Goal: Information Seeking & Learning: Learn about a topic

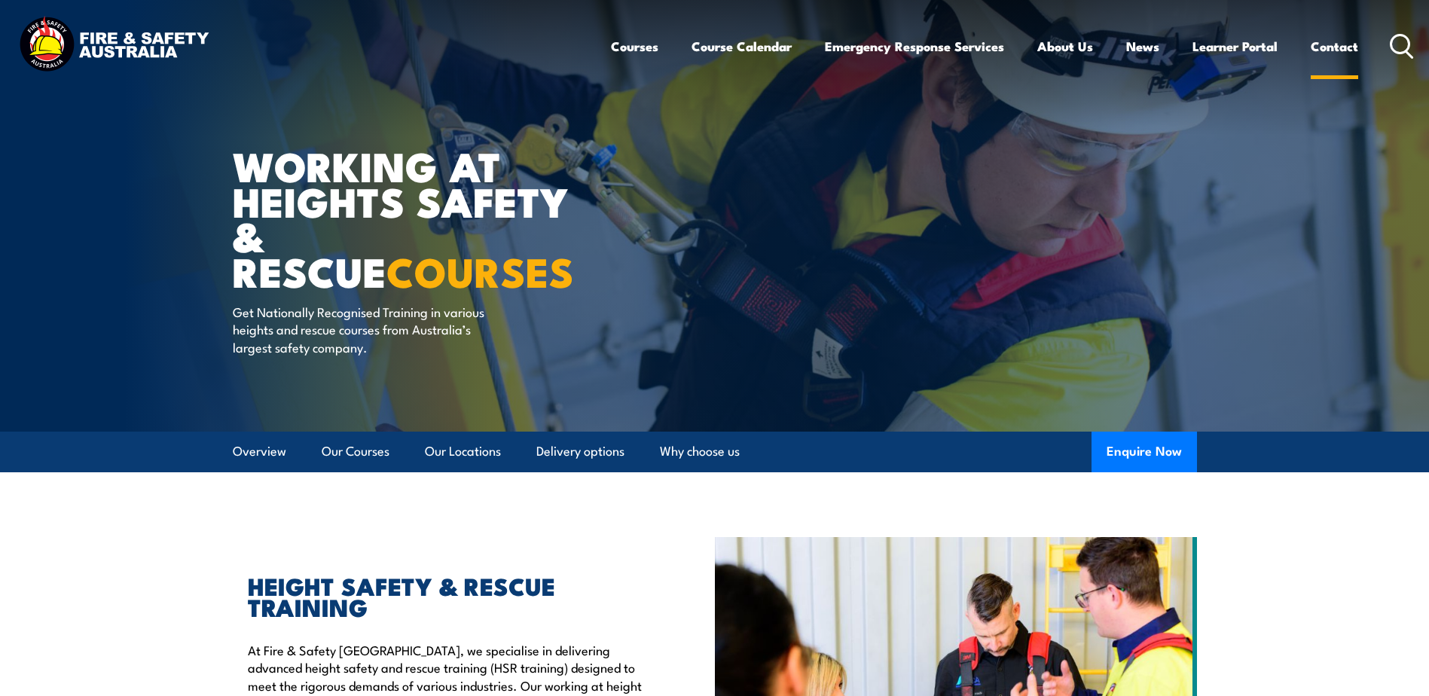
click at [1336, 48] on link "Contact" at bounding box center [1334, 46] width 47 height 40
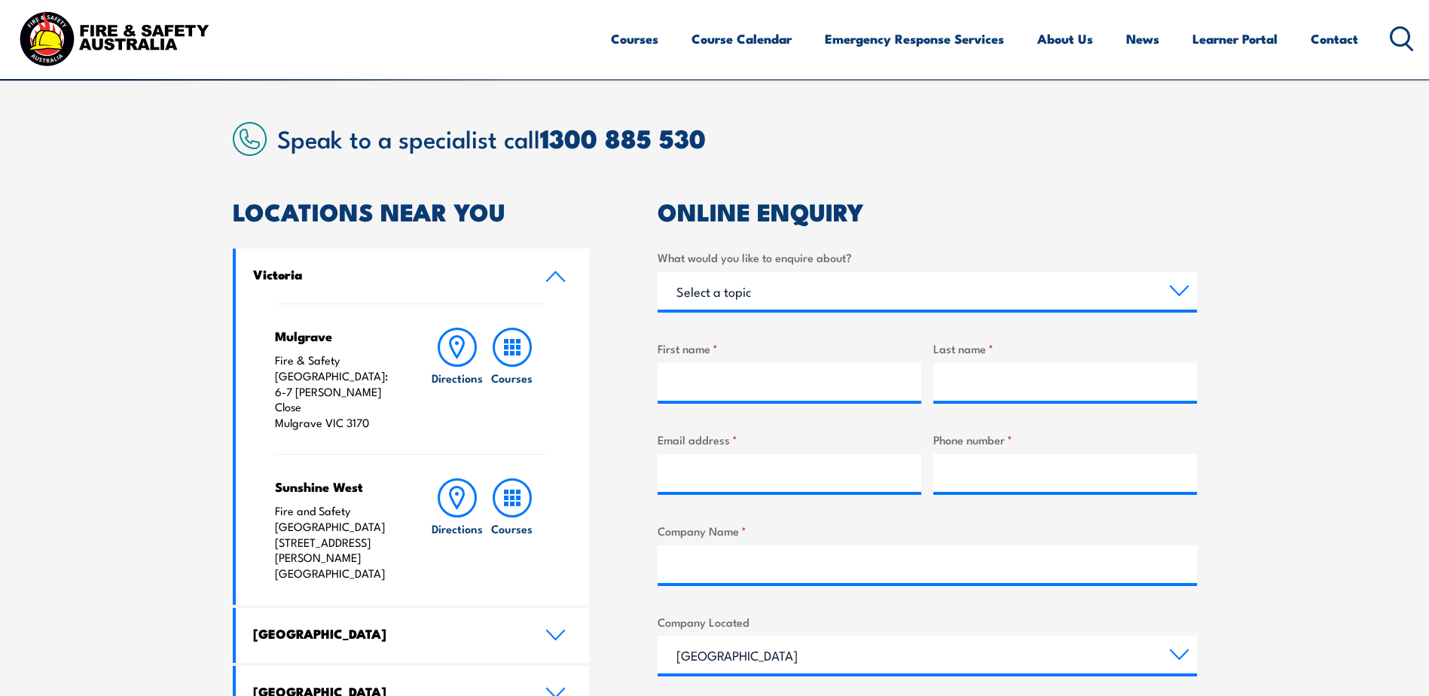
scroll to position [452, 0]
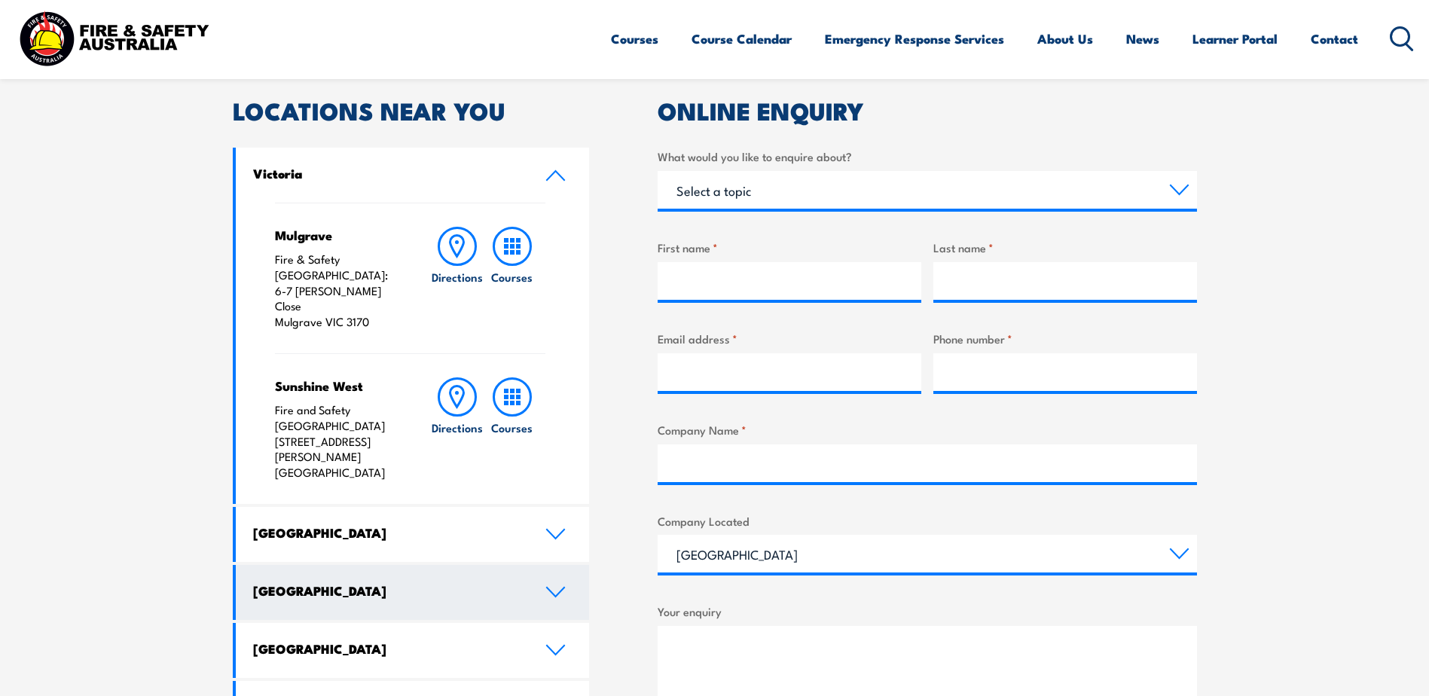
click at [559, 588] on icon at bounding box center [555, 592] width 17 height 9
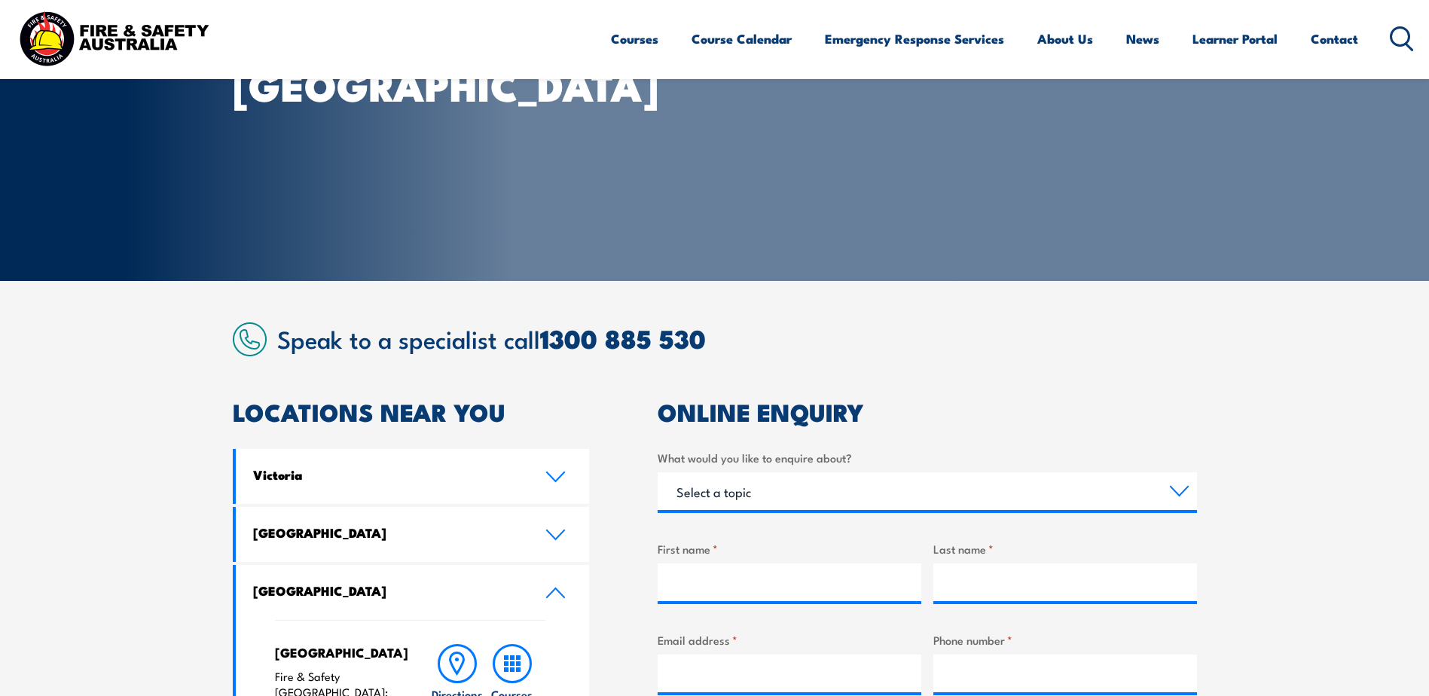
scroll to position [0, 0]
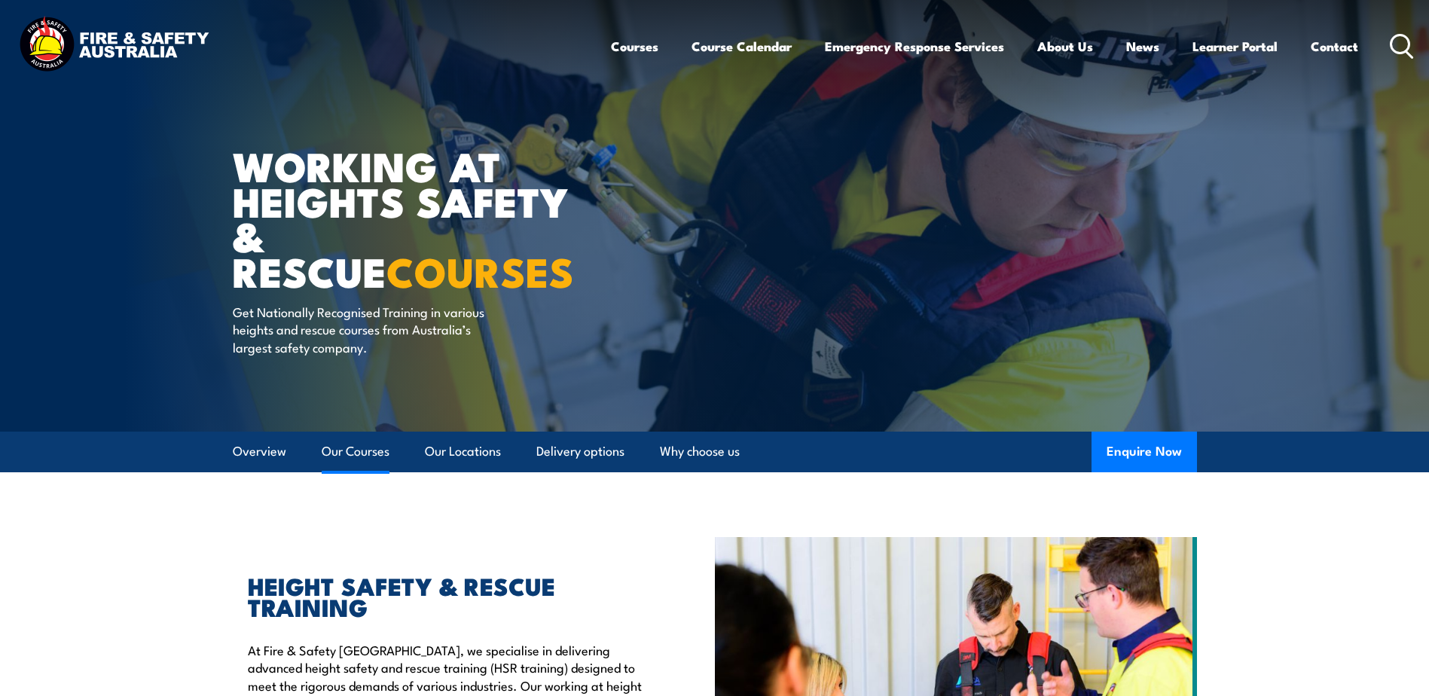
click at [365, 449] on link "Our Courses" at bounding box center [356, 452] width 68 height 40
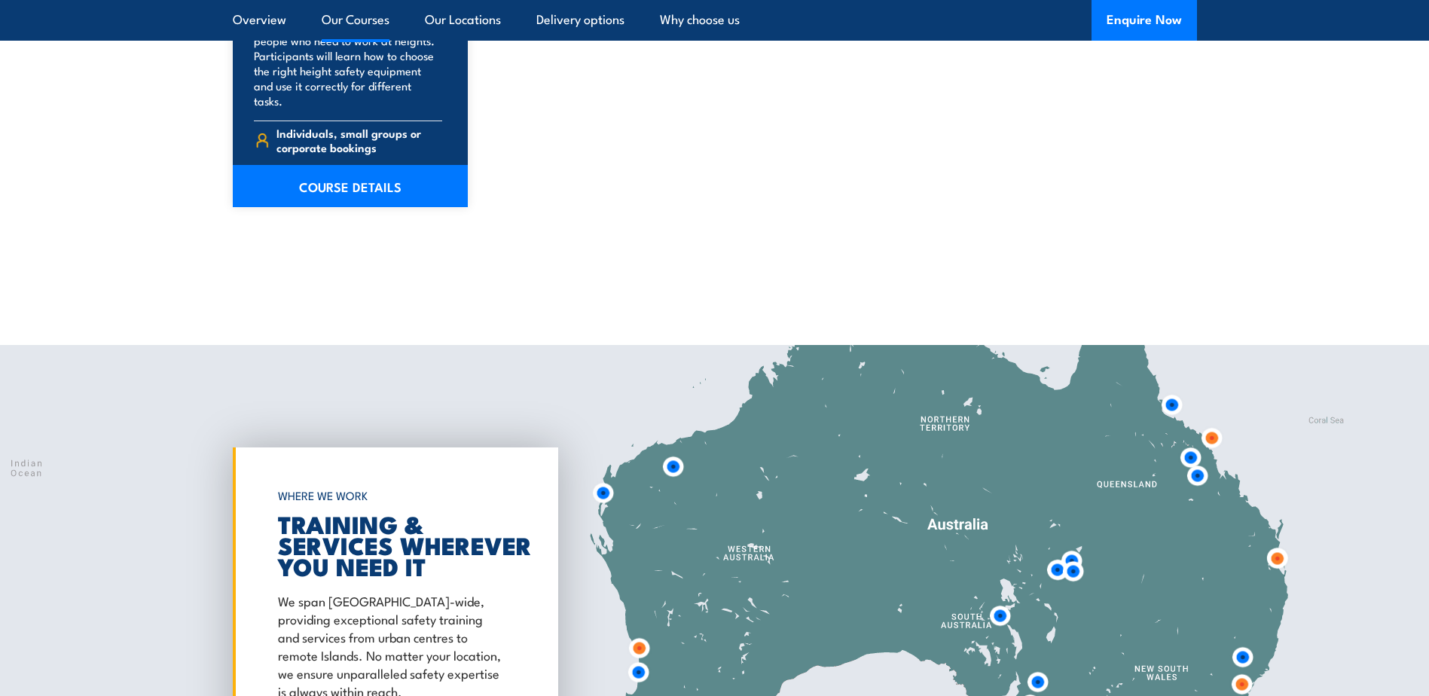
scroll to position [2197, 0]
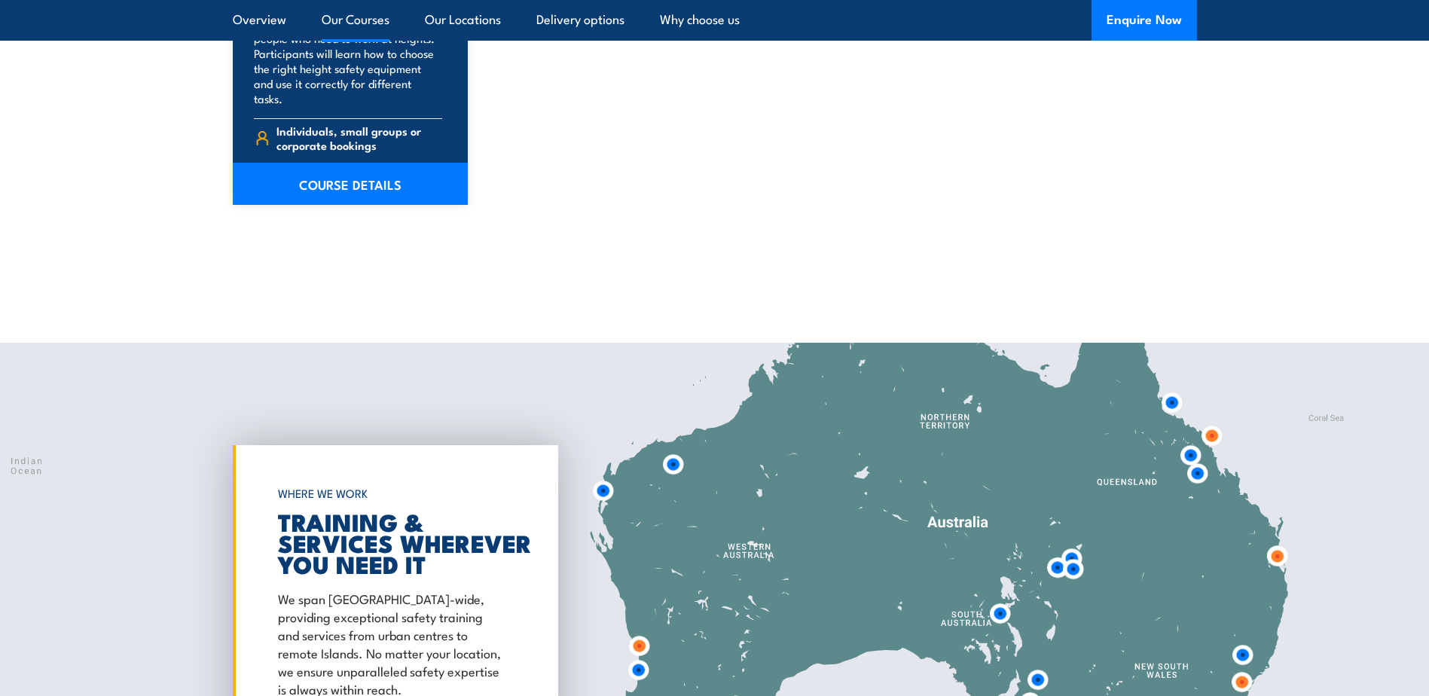
click at [1211, 422] on img at bounding box center [1212, 436] width 28 height 28
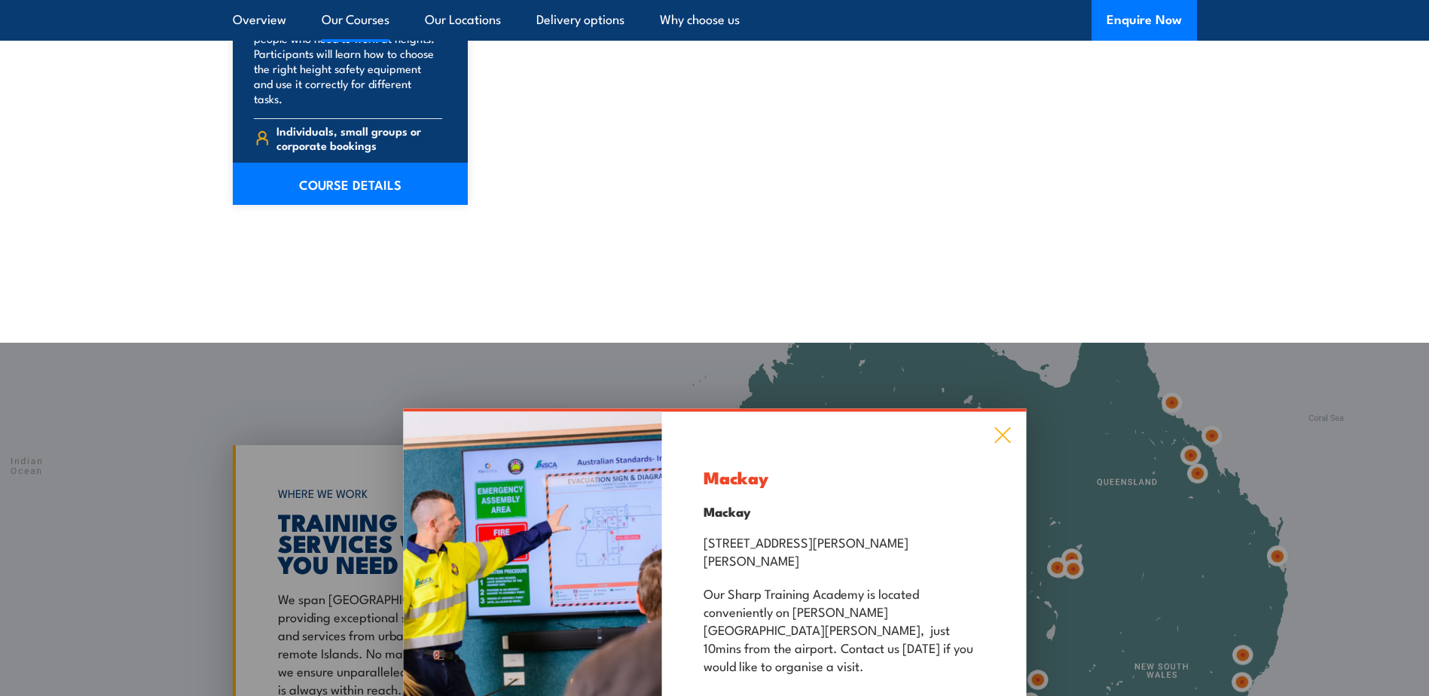
click at [995, 438] on icon at bounding box center [1002, 435] width 17 height 17
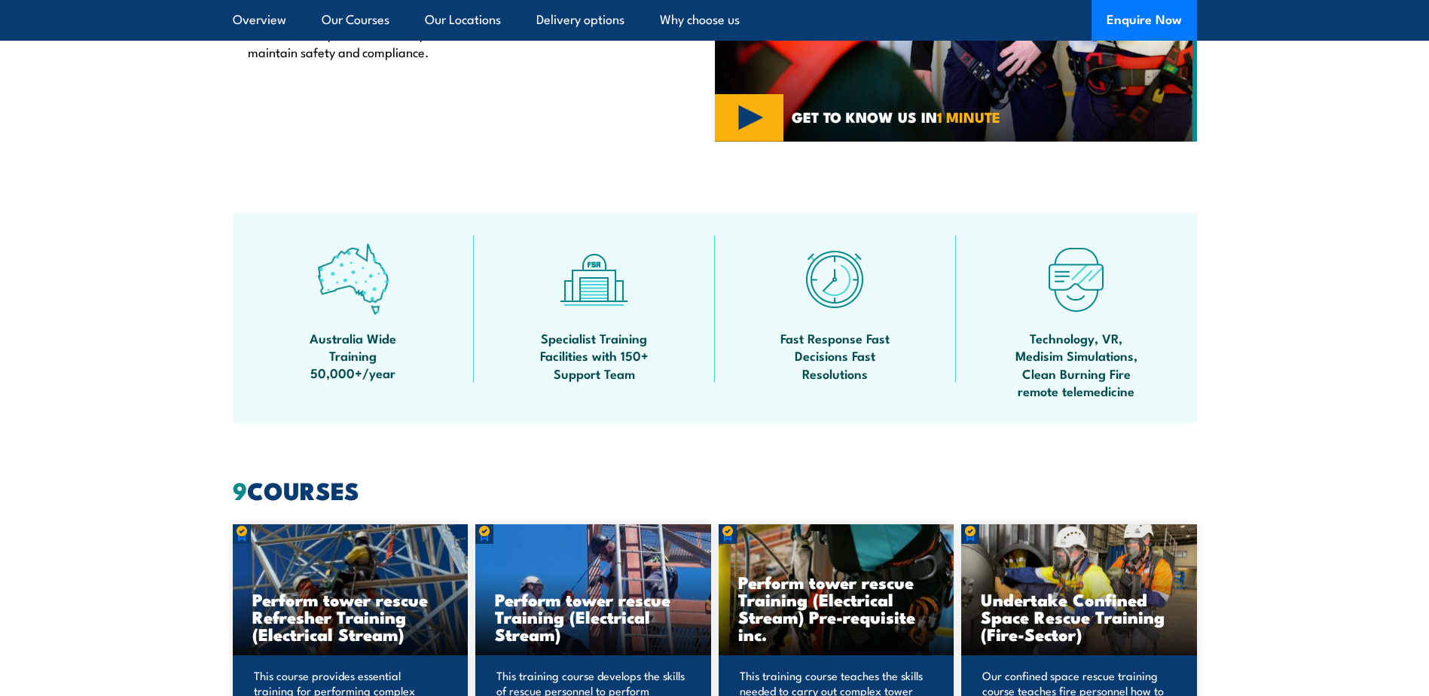
scroll to position [540, 0]
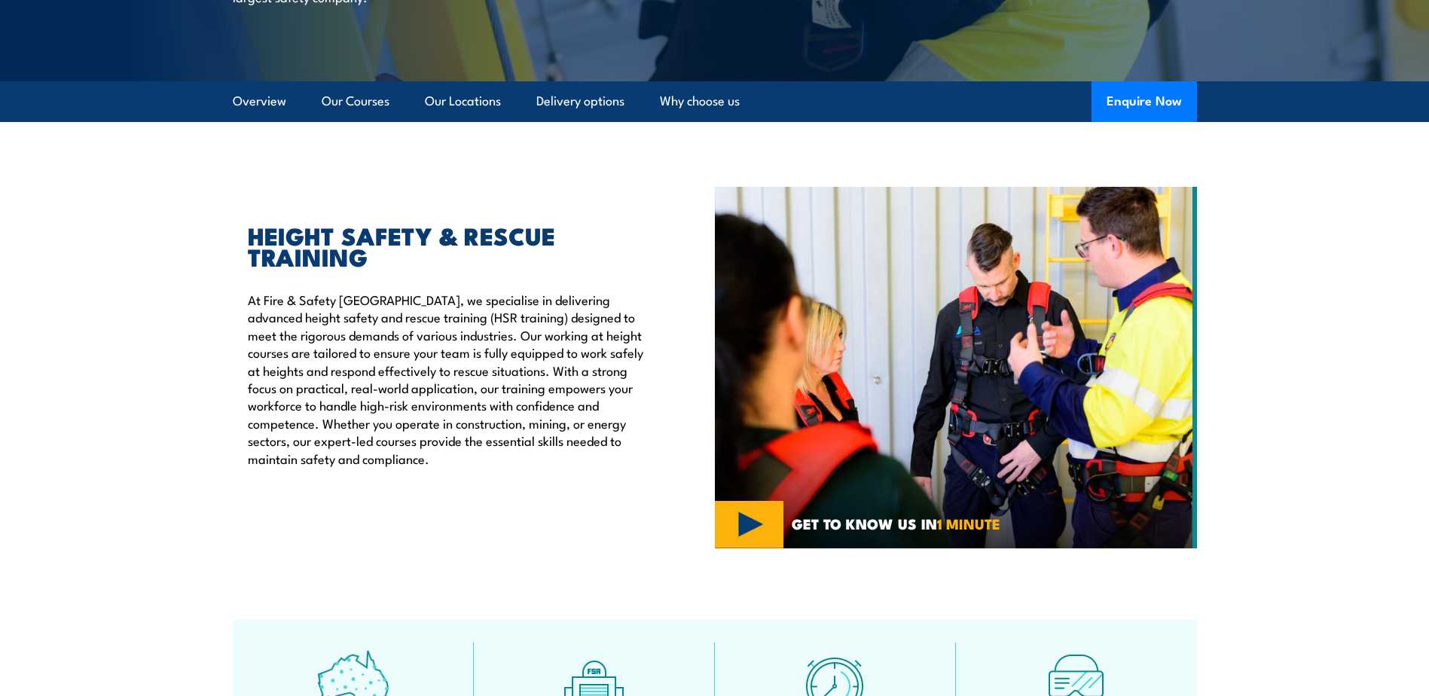
scroll to position [71, 0]
